Goal: Find contact information: Find contact information

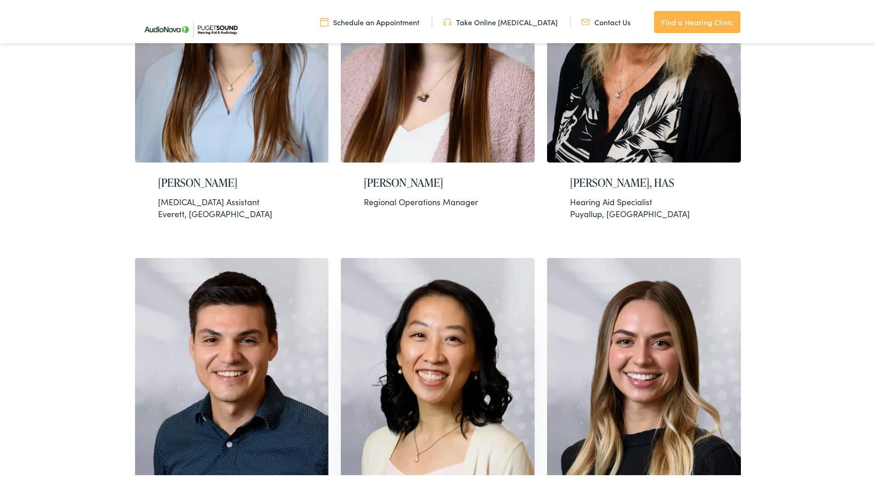
scroll to position [270, 0]
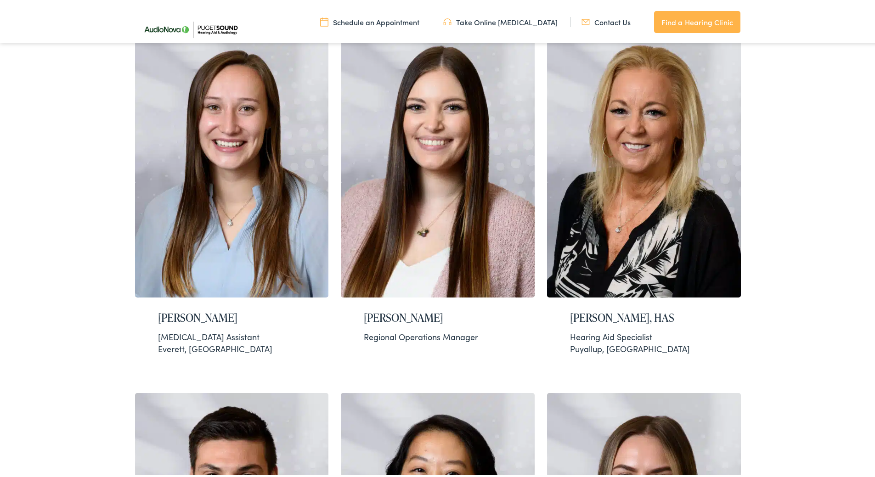
click at [603, 23] on link "Contact Us" at bounding box center [606, 20] width 49 height 10
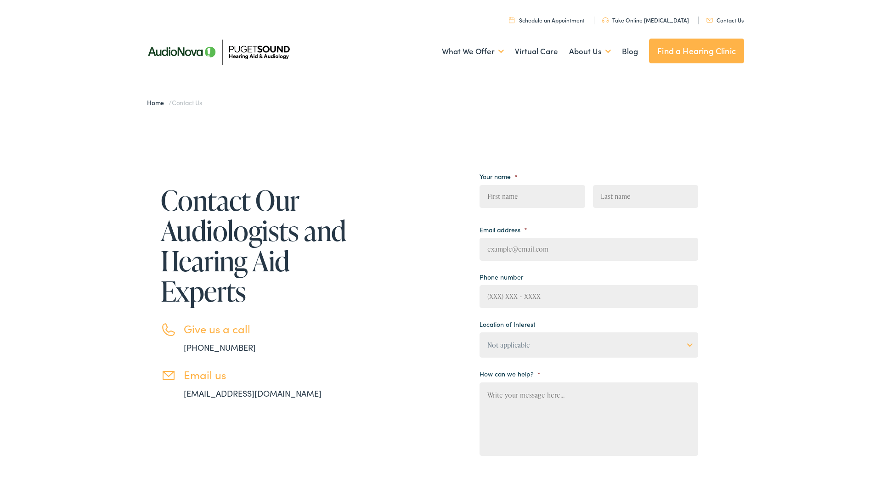
click at [203, 52] on img at bounding box center [218, 50] width 161 height 57
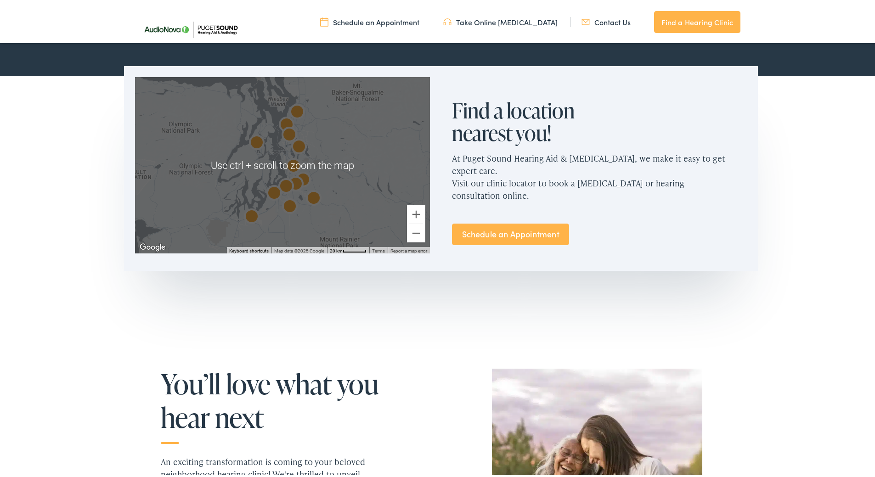
scroll to position [551, 0]
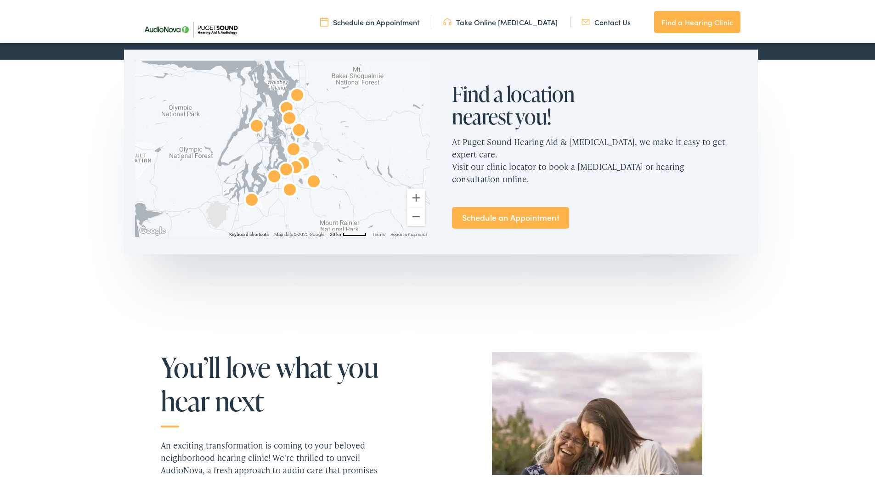
click at [295, 93] on img "Puget Sound Hearing Aid &#038; Audiology by AudioNova" at bounding box center [297, 95] width 22 height 22
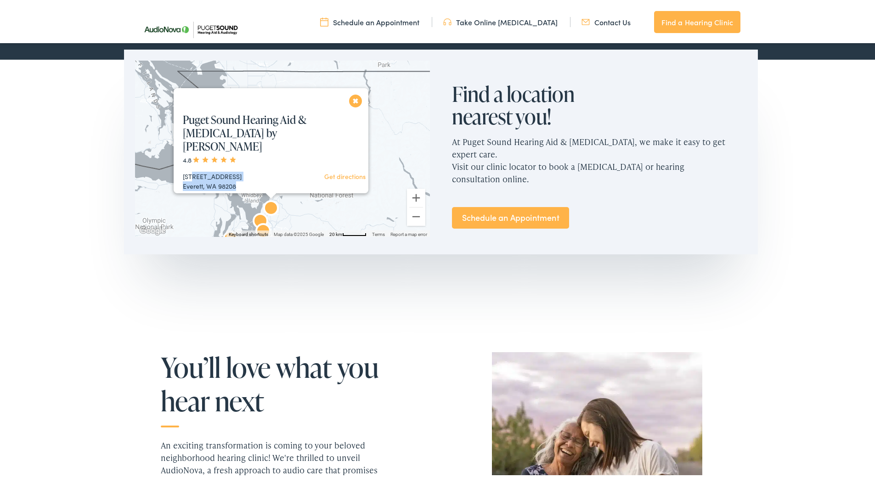
drag, startPoint x: 246, startPoint y: 172, endPoint x: 357, endPoint y: 168, distance: 111.2
click at [200, 170] on div "[STREET_ADDRESS] Get directions" at bounding box center [238, 179] width 111 height 19
click at [343, 170] on link "Get directions" at bounding box center [344, 174] width 41 height 9
